Goal: Transaction & Acquisition: Subscribe to service/newsletter

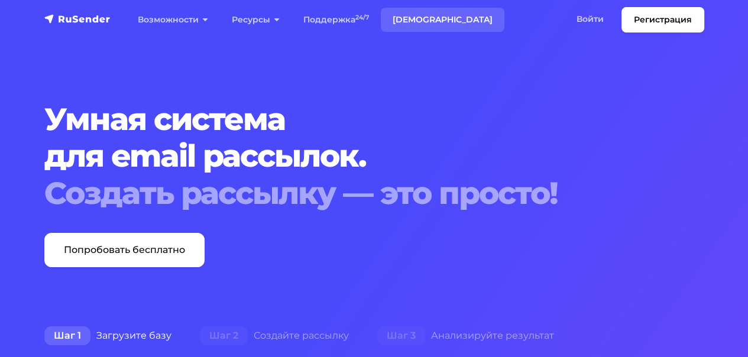
click at [413, 21] on link "[DEMOGRAPHIC_DATA]" at bounding box center [443, 20] width 124 height 24
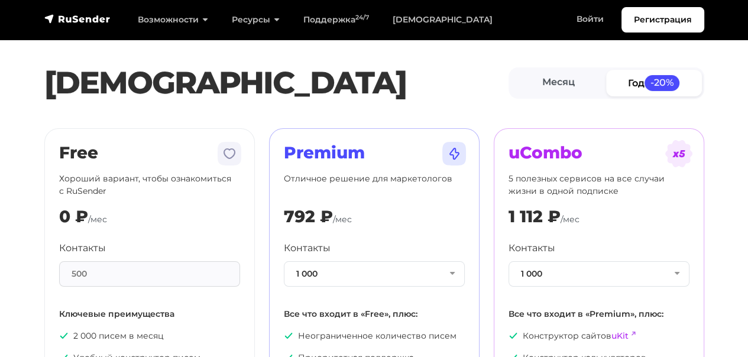
click at [157, 274] on div "500" at bounding box center [149, 273] width 181 height 25
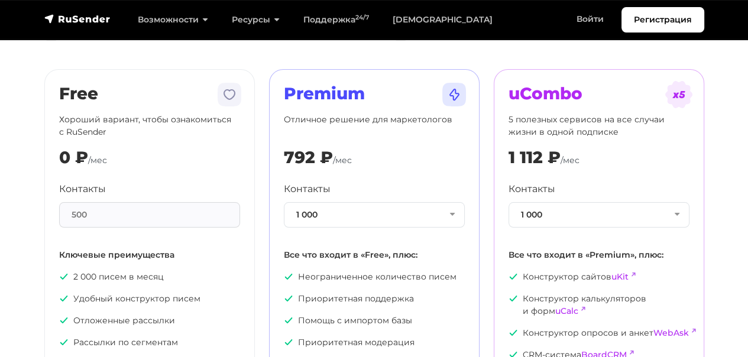
scroll to position [118, 0]
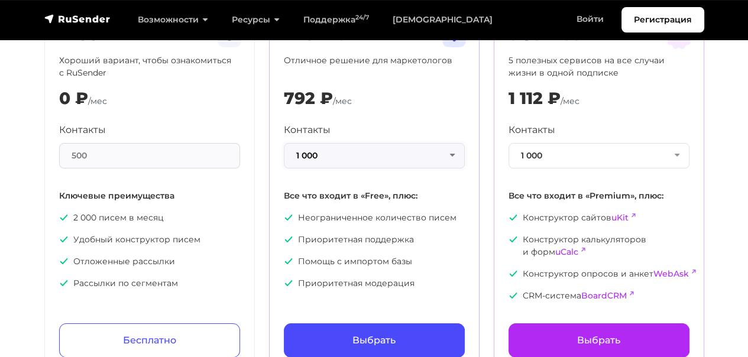
click at [447, 158] on button "1 000" at bounding box center [374, 155] width 181 height 25
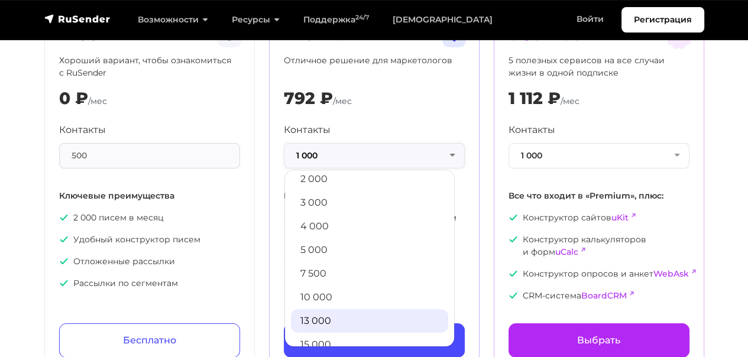
scroll to position [59, 0]
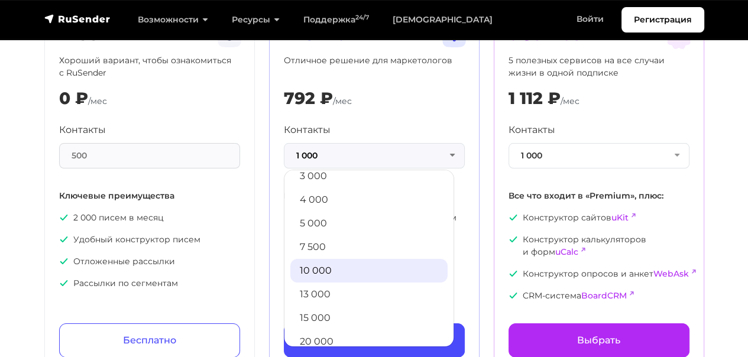
click at [319, 267] on link "10 000" at bounding box center [368, 271] width 157 height 24
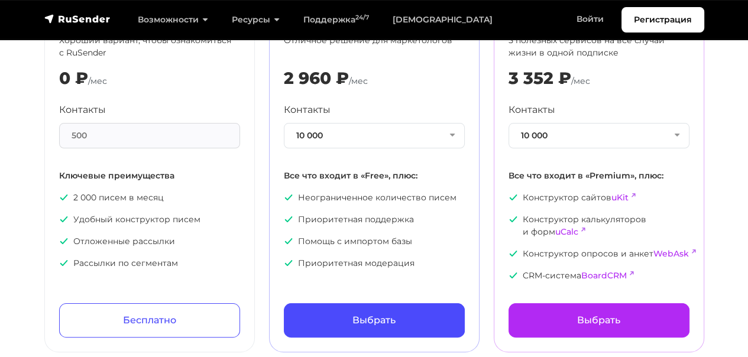
scroll to position [118, 0]
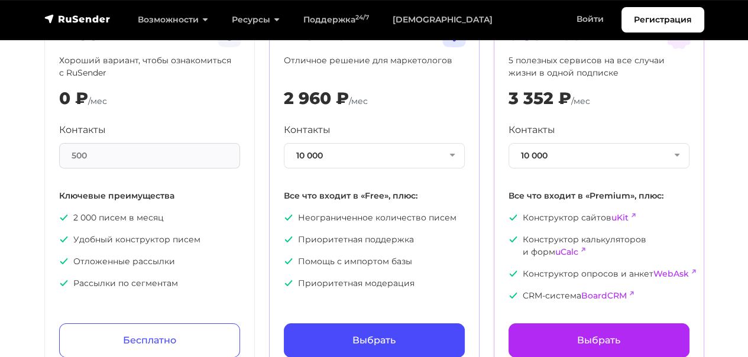
click at [715, 116] on section "[PERSON_NAME] Год -20% Free Хороший вариант, чтобы ознакомиться с RuSender 0 ₽ …" at bounding box center [374, 134] width 748 height 477
click at [719, 138] on section "[PERSON_NAME] Год -20% Free Хороший вариант, чтобы ознакомиться с RuSender 0 ₽ …" at bounding box center [374, 134] width 748 height 477
click at [566, 253] on link "uCalc" at bounding box center [566, 252] width 23 height 11
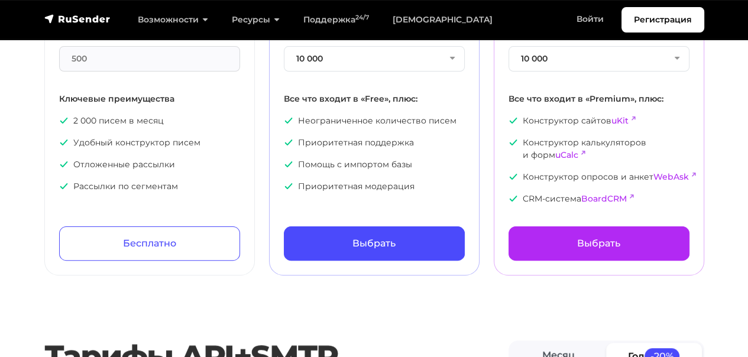
scroll to position [237, 0]
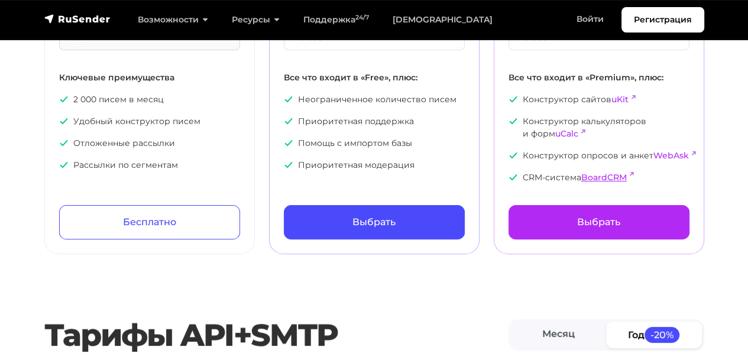
click at [616, 174] on link "BoardCRM" at bounding box center [604, 177] width 46 height 11
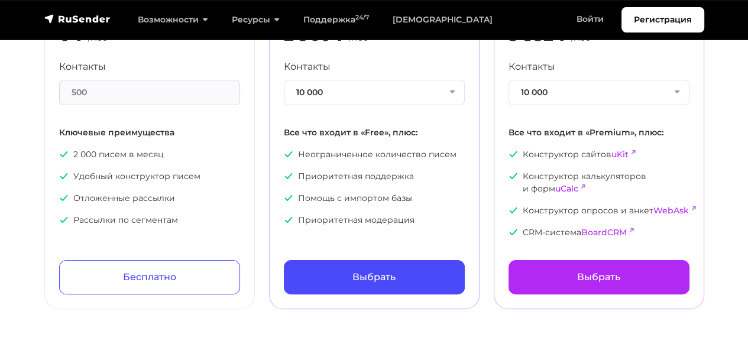
scroll to position [118, 0]
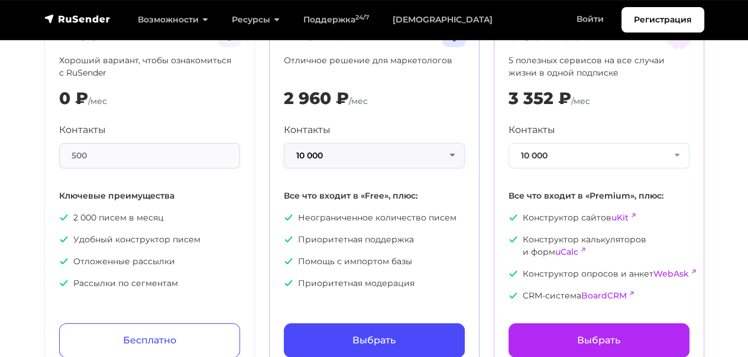
click at [449, 146] on button "10 000" at bounding box center [374, 155] width 181 height 25
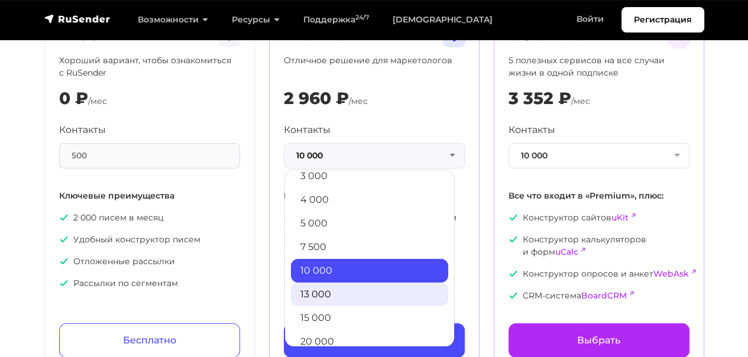
click at [349, 290] on link "13 000" at bounding box center [369, 295] width 157 height 24
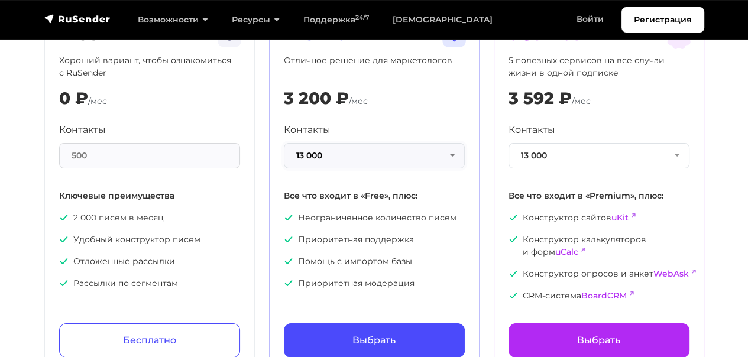
click at [449, 151] on button "13 000" at bounding box center [374, 155] width 181 height 25
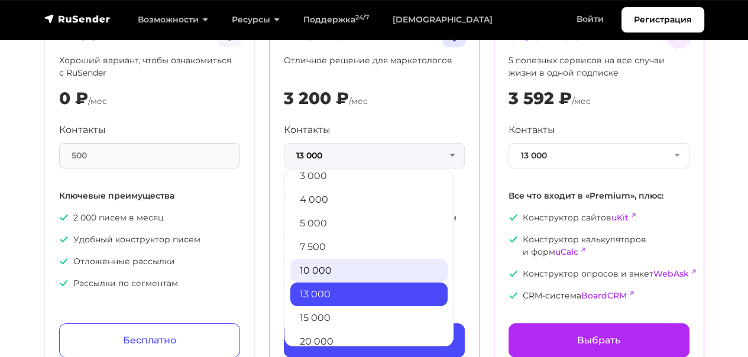
click at [336, 267] on link "10 000" at bounding box center [368, 271] width 157 height 24
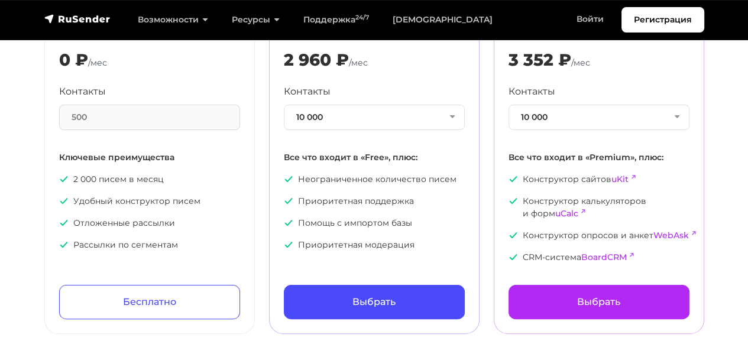
scroll to position [177, 0]
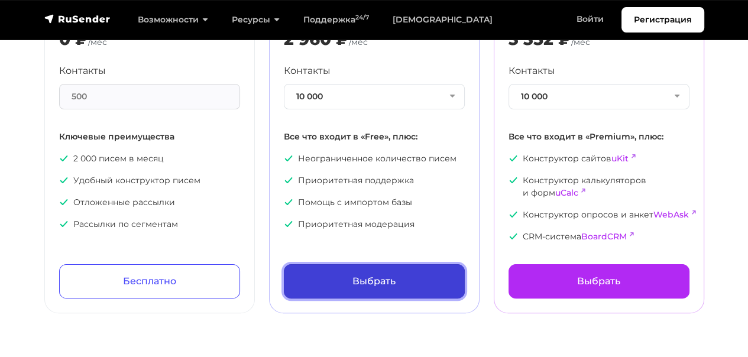
click at [402, 276] on link "Выбрать" at bounding box center [374, 281] width 181 height 34
